Goal: Information Seeking & Learning: Learn about a topic

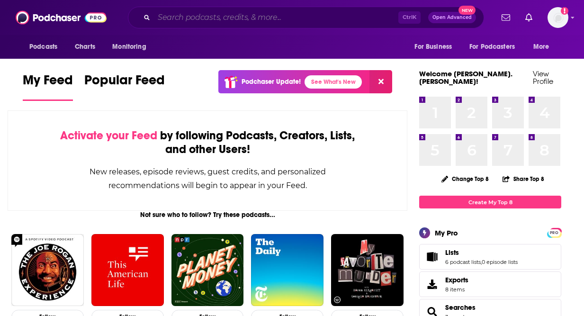
click at [253, 18] on input "Search podcasts, credits, & more..." at bounding box center [276, 17] width 245 height 15
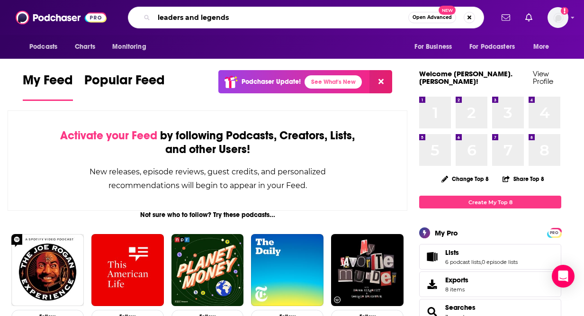
type input "leaders and legends"
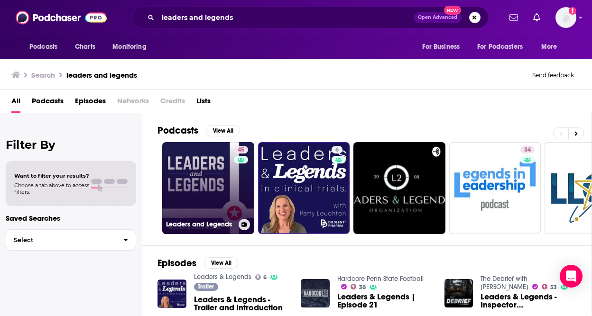
click at [209, 185] on link "45 Leaders and Legends" at bounding box center [208, 188] width 92 height 92
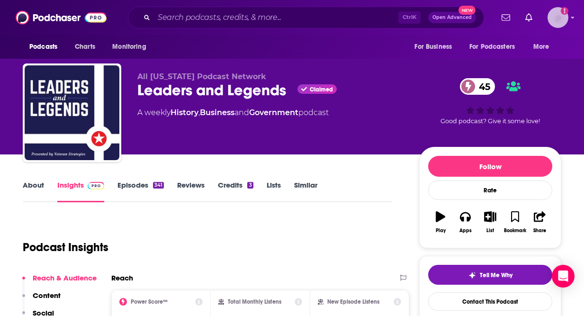
click at [556, 23] on img "Logged in as hannah.bishop" at bounding box center [558, 17] width 21 height 21
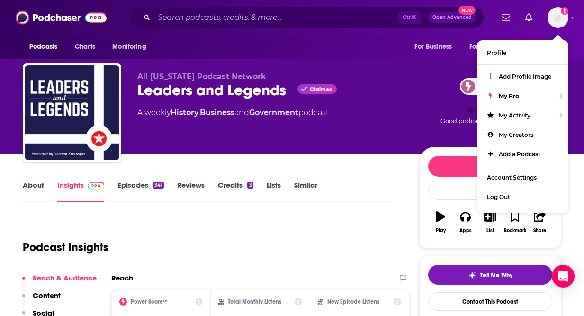
click at [377, 55] on div "Podcasts Charts Monitoring For Business For Podcasters More" at bounding box center [292, 47] width 584 height 24
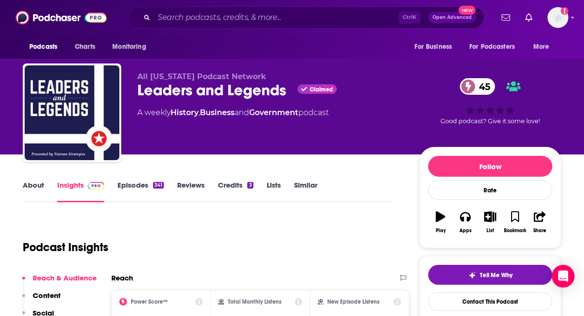
click at [30, 184] on link "About" at bounding box center [33, 192] width 21 height 22
